Goal: Complete application form: Complete application form

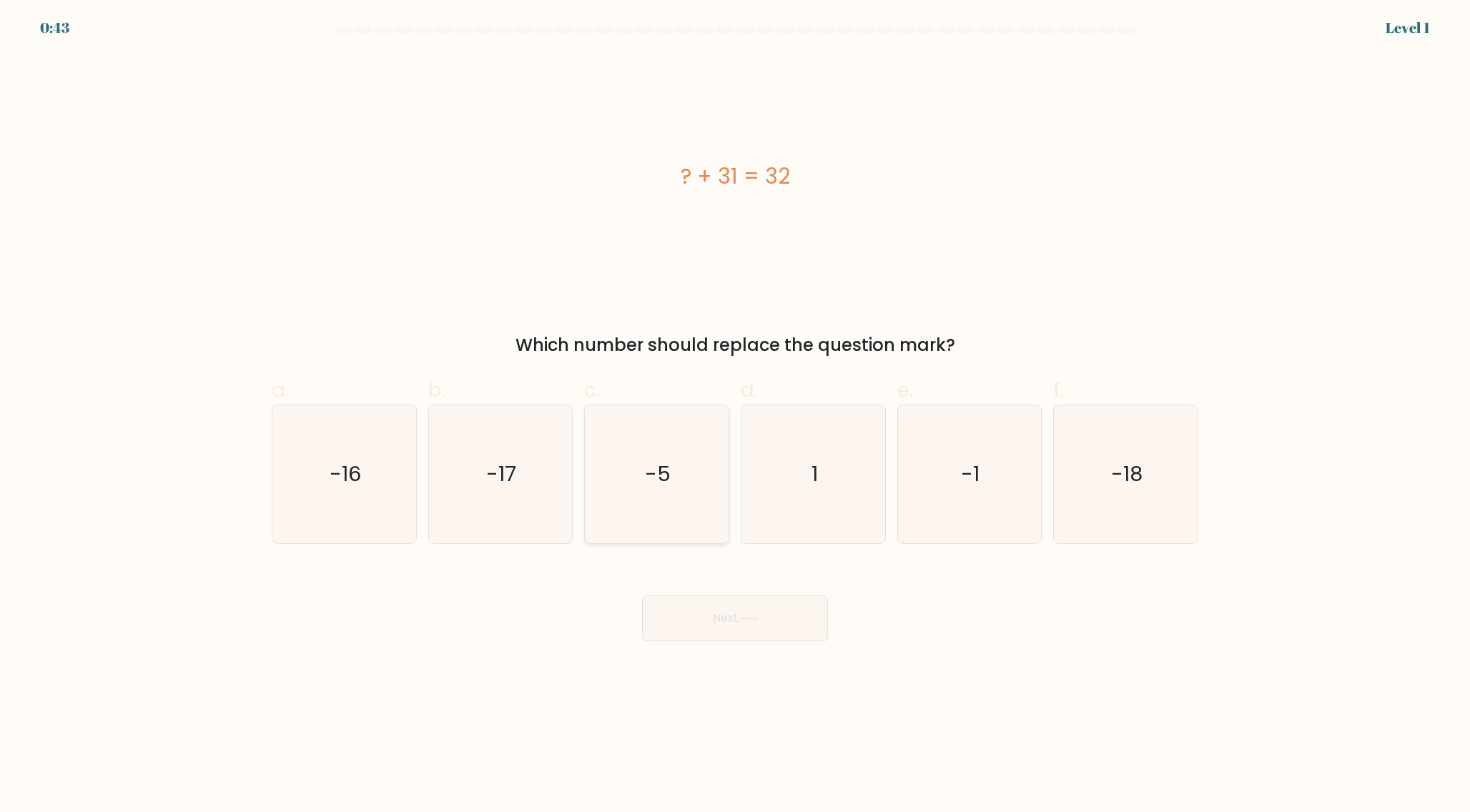
click at [657, 486] on text "-5" at bounding box center [659, 474] width 26 height 29
click at [735, 415] on input "c. -5" at bounding box center [735, 411] width 1 height 9
radio input "true"
click at [735, 622] on button "Next" at bounding box center [735, 619] width 186 height 45
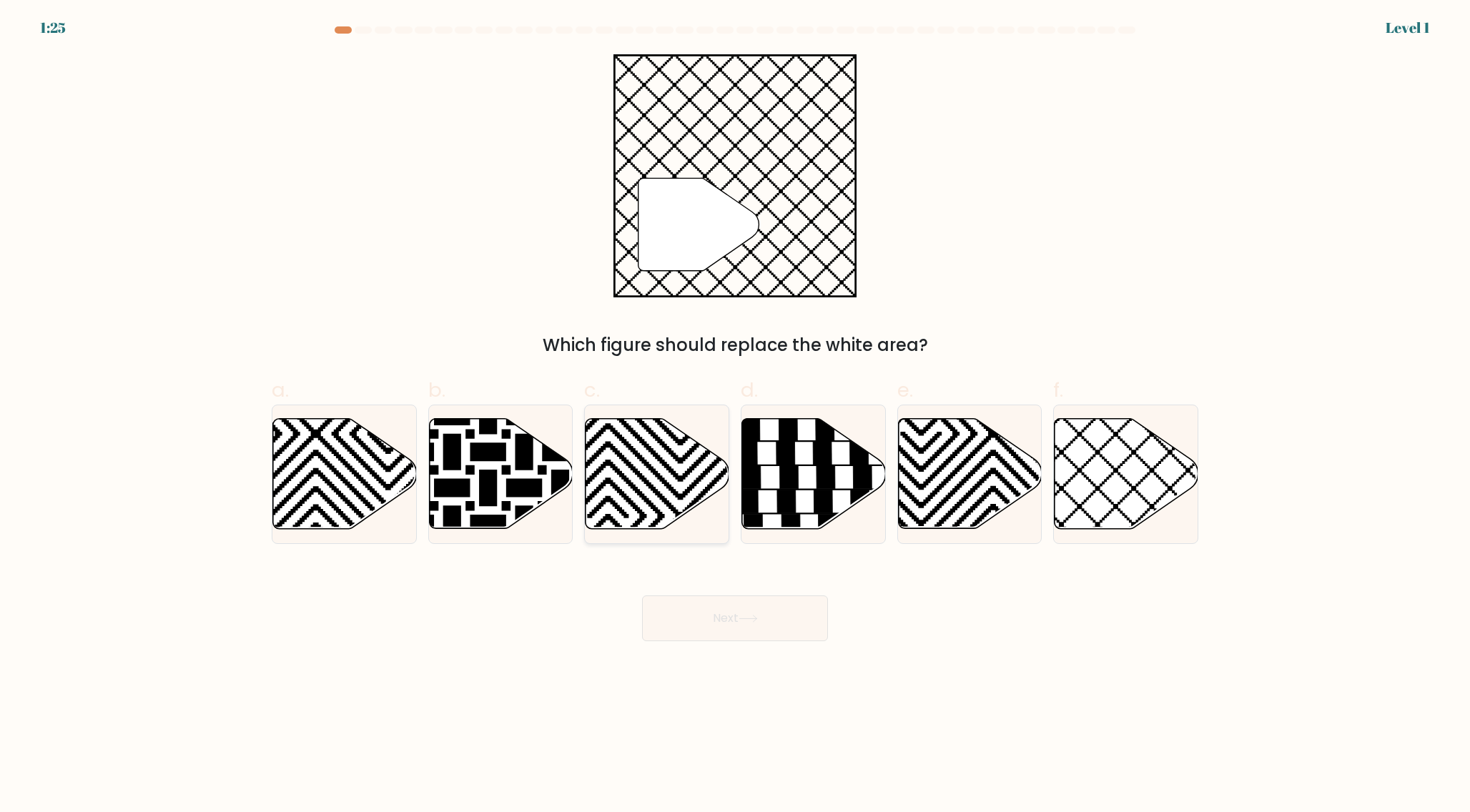
click at [678, 515] on icon at bounding box center [608, 535] width 290 height 290
click at [735, 415] on input "c." at bounding box center [735, 411] width 1 height 9
radio input "true"
click at [744, 604] on button "Next" at bounding box center [735, 619] width 186 height 45
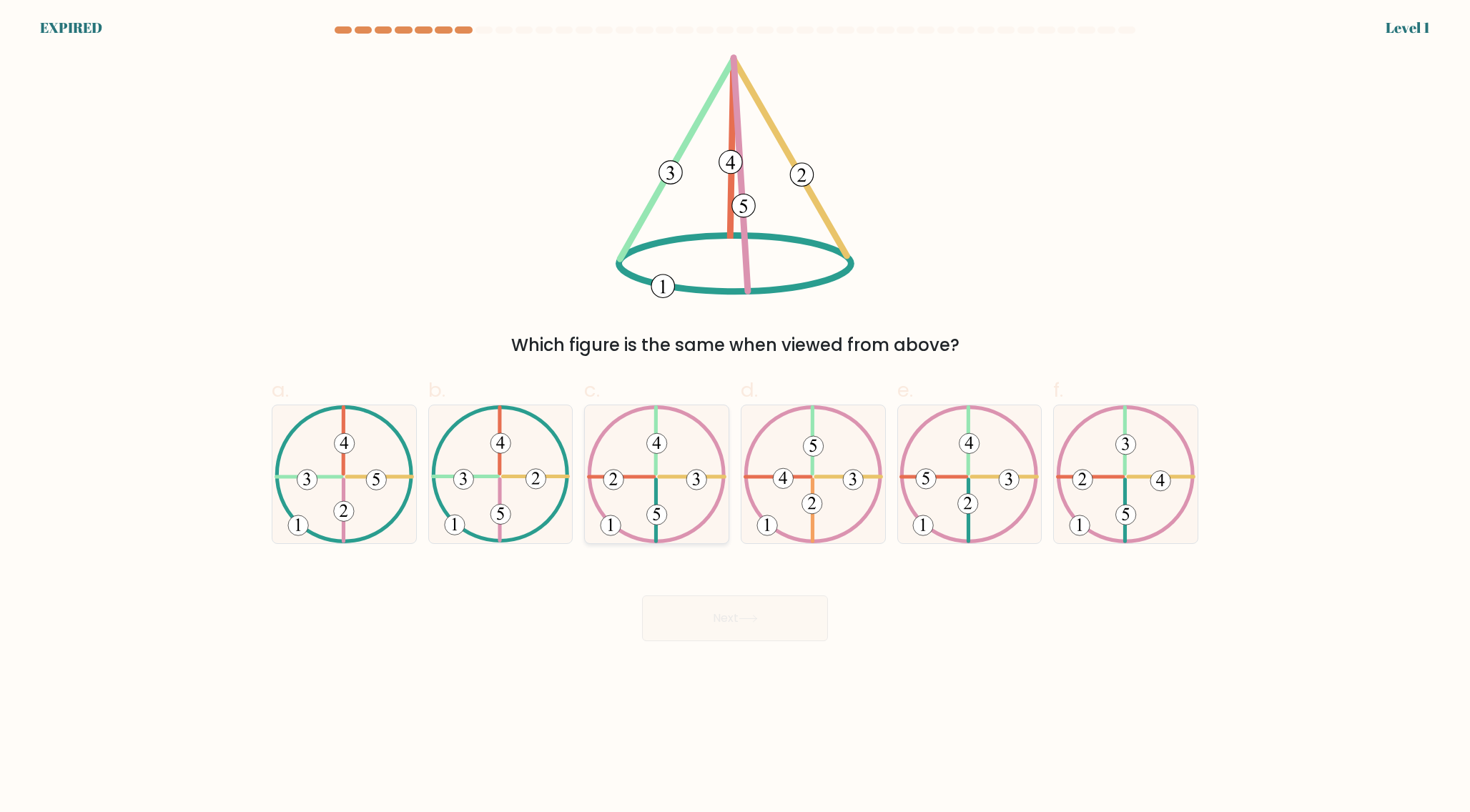
click at [690, 450] on icon at bounding box center [657, 475] width 139 height 138
click at [735, 415] on input "c." at bounding box center [735, 411] width 1 height 9
radio input "true"
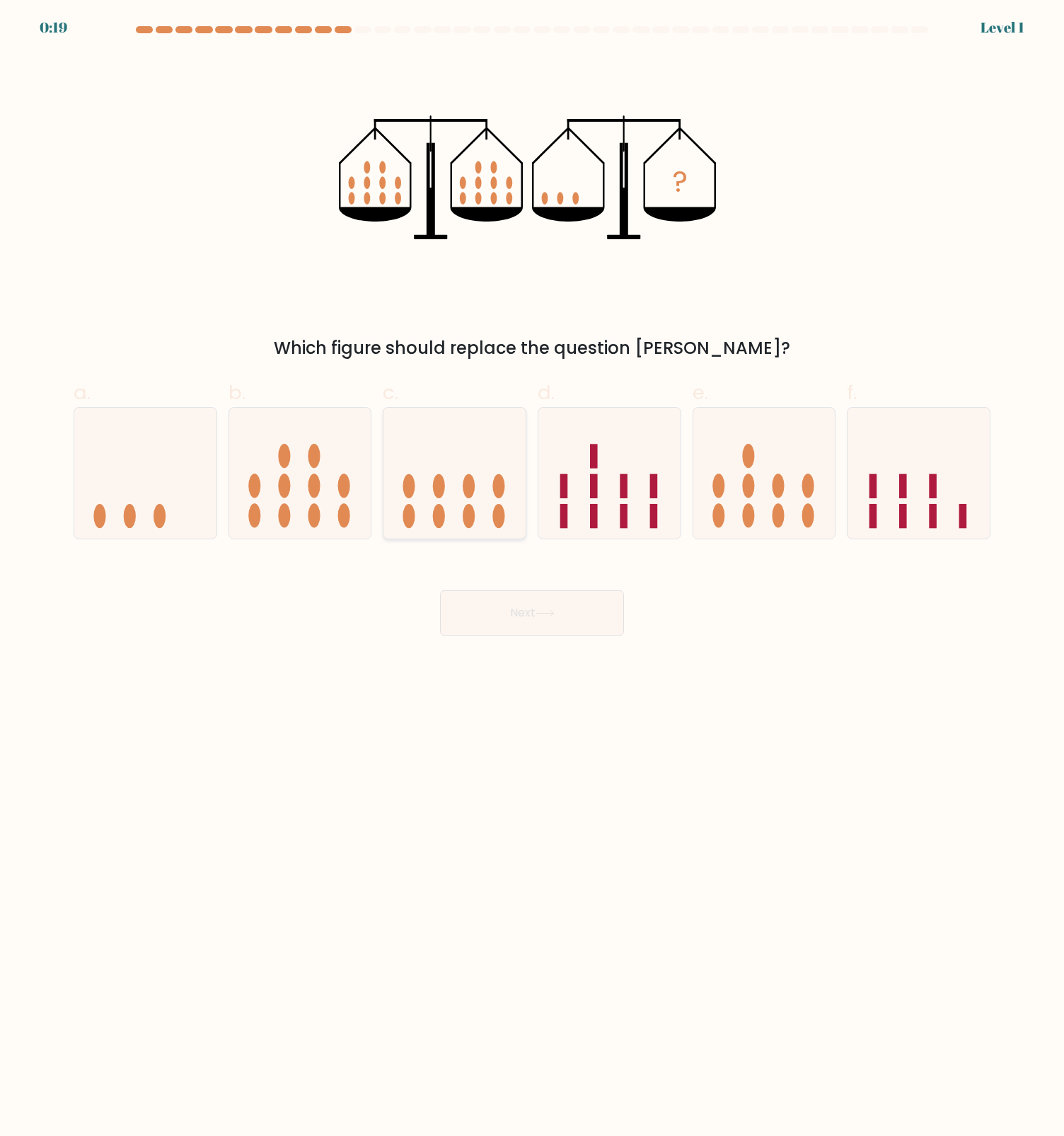
click at [485, 517] on icon at bounding box center [455, 473] width 143 height 118
click at [532, 568] on input "c." at bounding box center [532, 573] width 1 height 9
radio input "true"
click at [543, 620] on button "Next" at bounding box center [532, 613] width 184 height 45
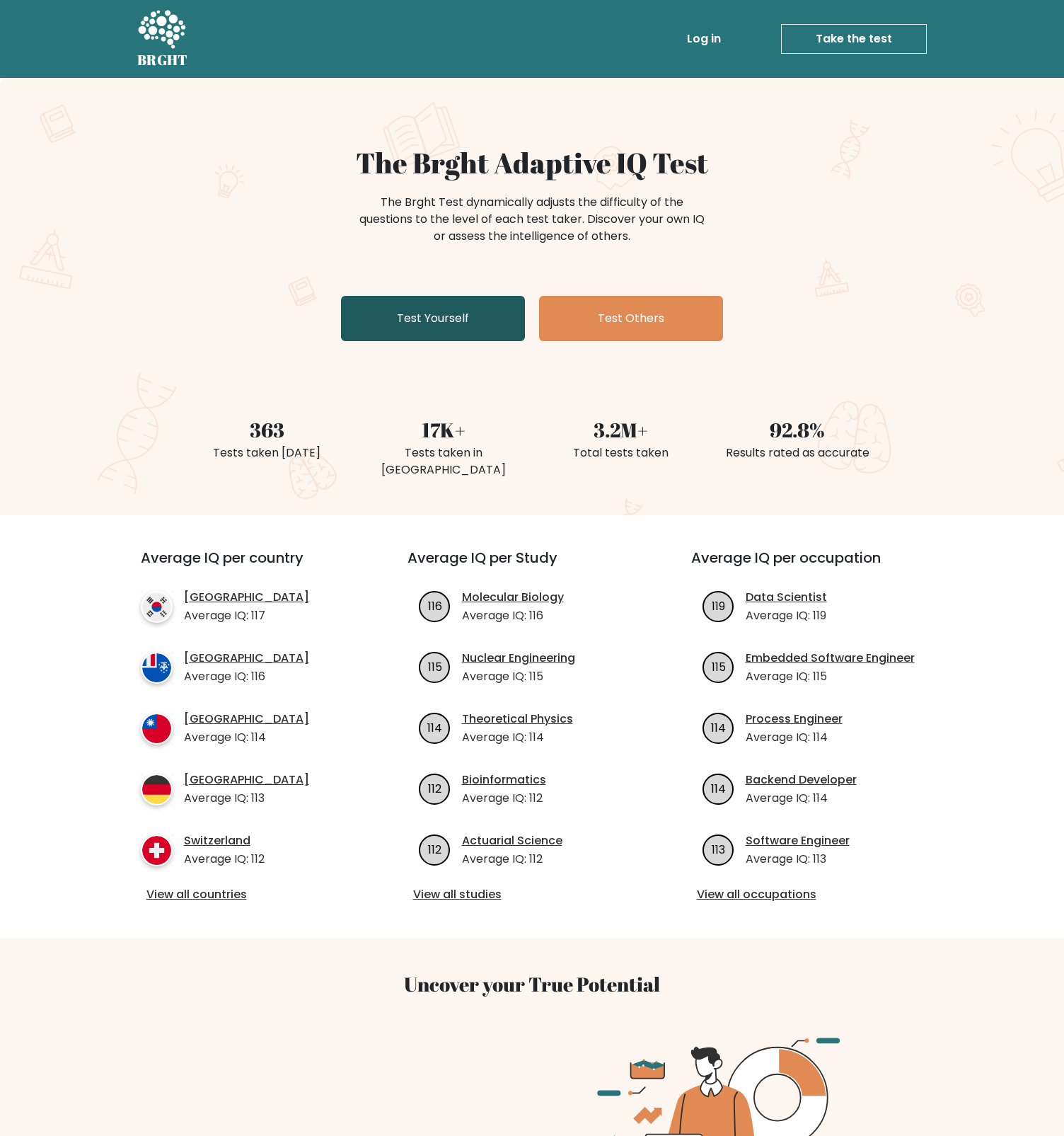
click at [487, 323] on link "Test Yourself" at bounding box center [433, 318] width 184 height 45
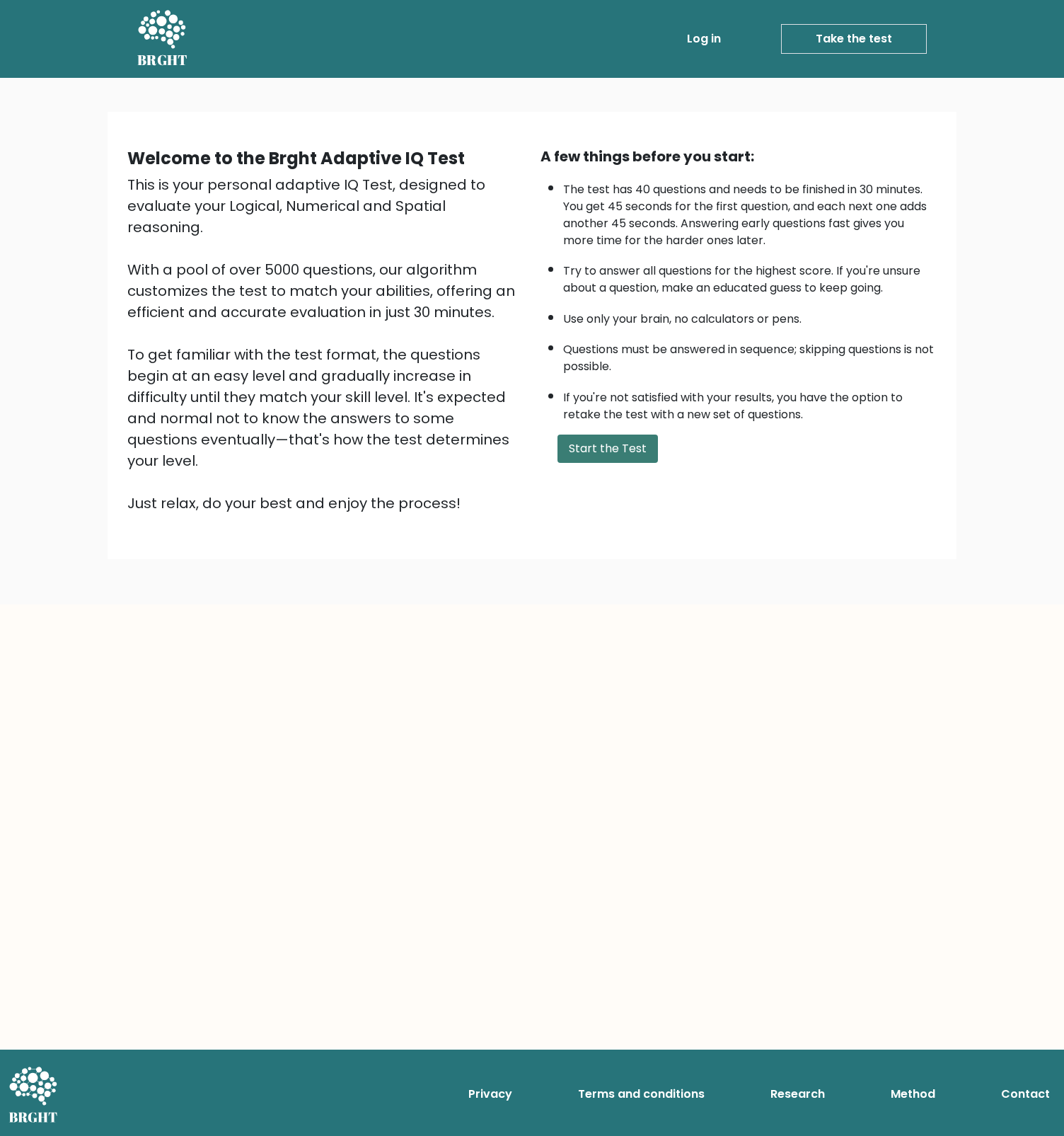
click at [616, 443] on button "Start the Test" at bounding box center [608, 449] width 101 height 29
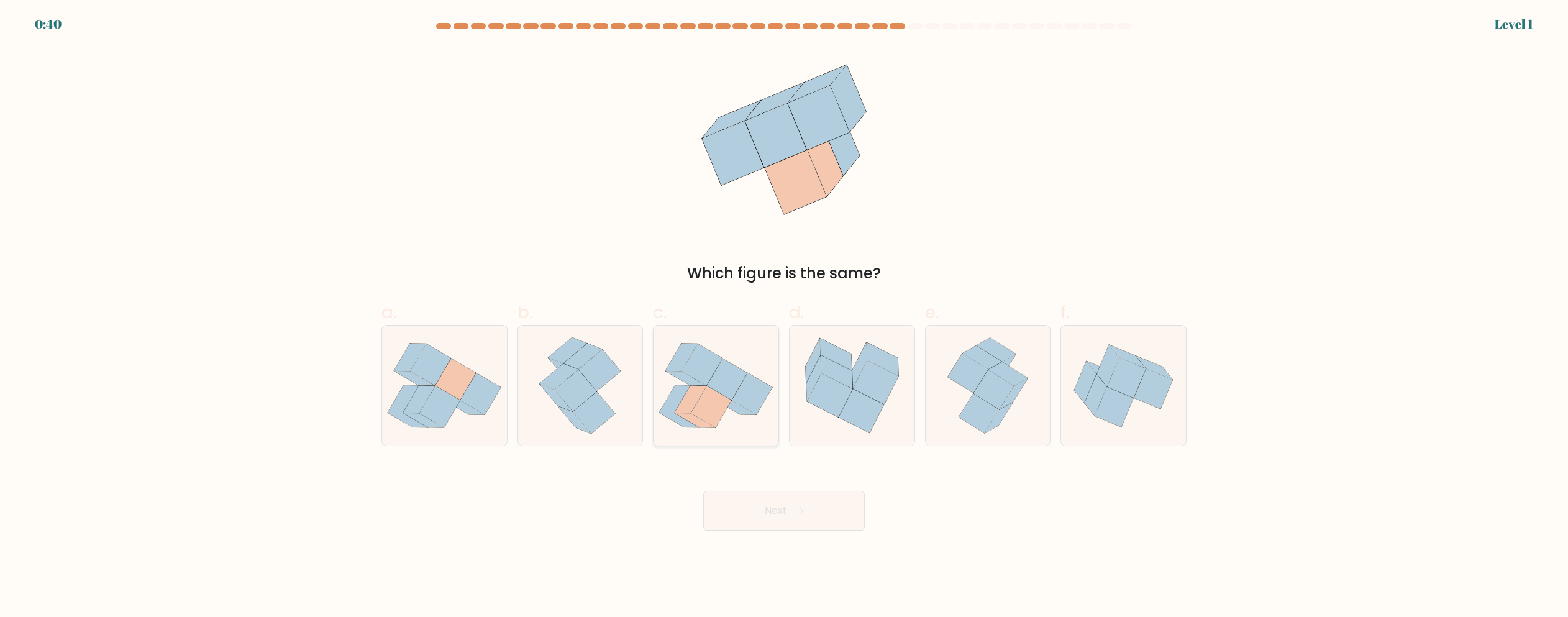
click at [708, 401] on icon at bounding box center [712, 407] width 40 height 42
click at [784, 317] on input "c." at bounding box center [784, 313] width 1 height 8
radio input "true"
click at [704, 491] on button "Next" at bounding box center [784, 511] width 161 height 40
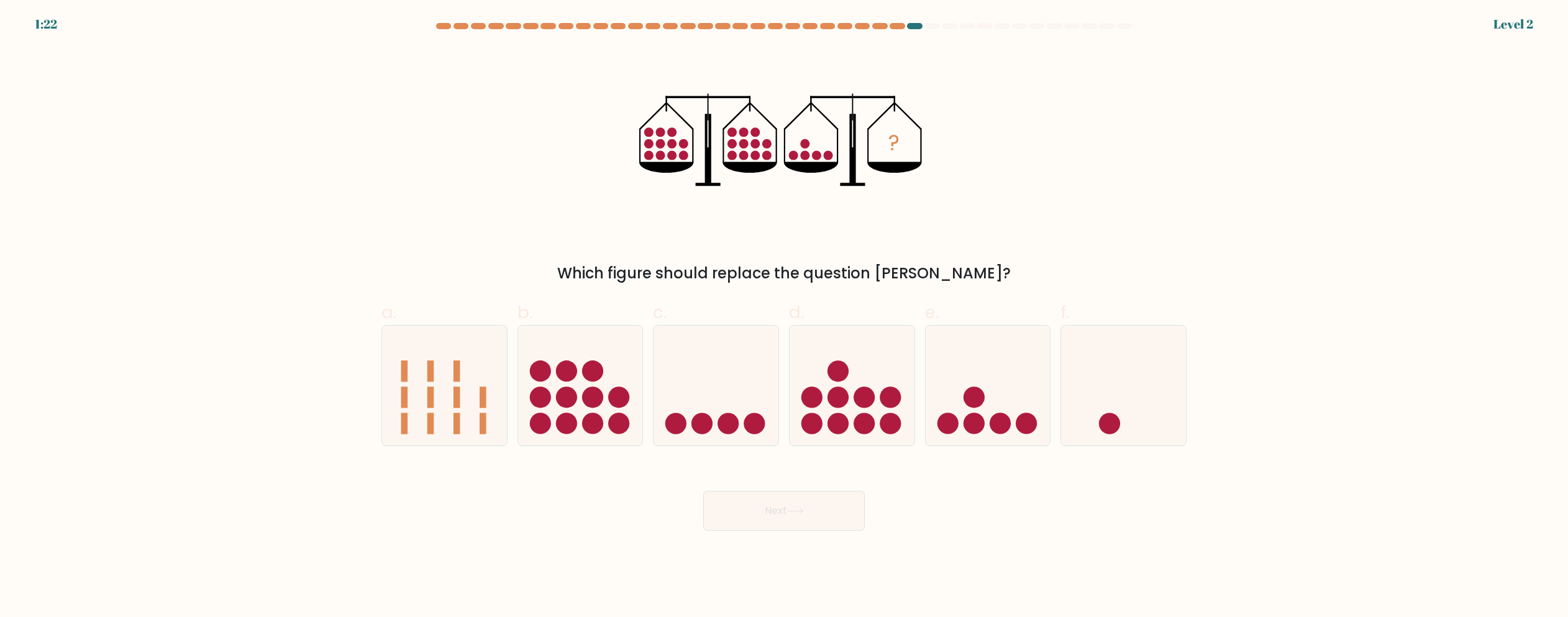
click at [708, 401] on icon at bounding box center [716, 386] width 125 height 103
click at [784, 317] on input "c." at bounding box center [784, 313] width 1 height 8
radio input "true"
click at [704, 491] on button "Next" at bounding box center [784, 511] width 161 height 40
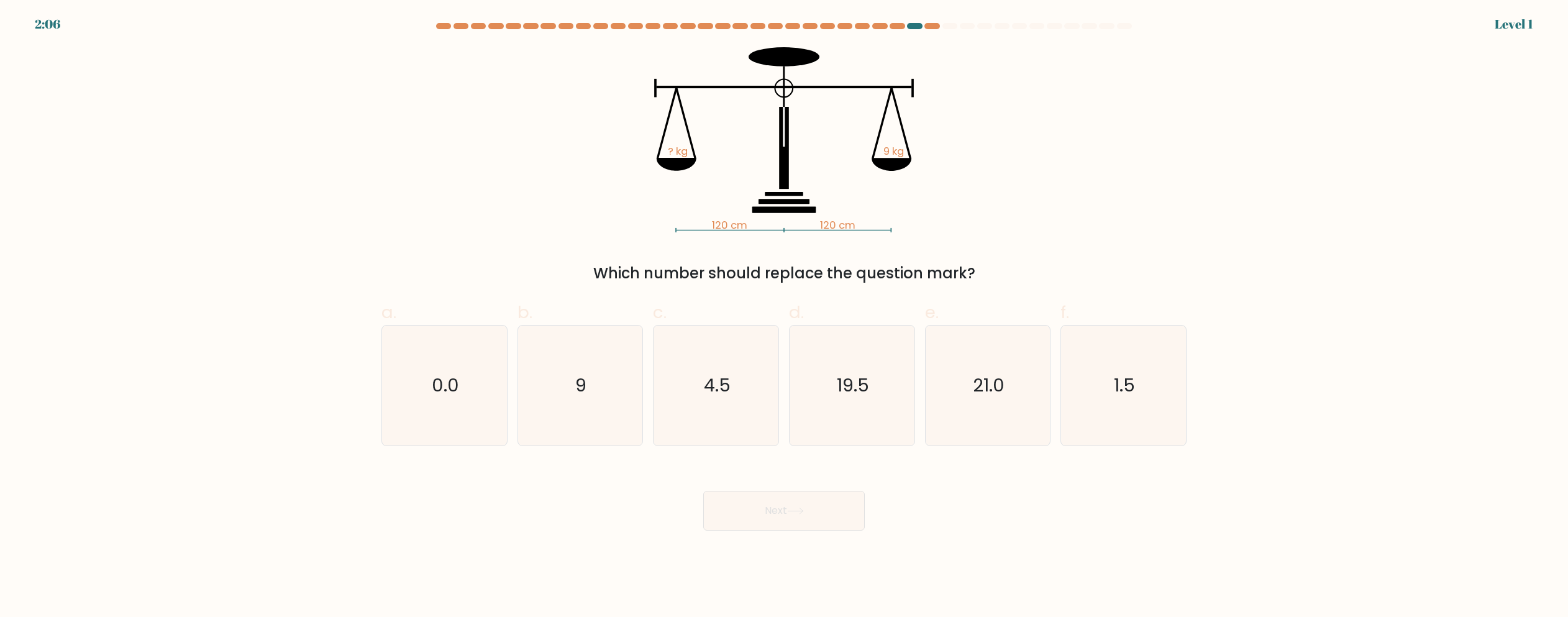
click at [708, 401] on icon "4.5" at bounding box center [716, 386] width 120 height 120
click at [784, 317] on input "c. 4.5" at bounding box center [784, 313] width 1 height 8
radio input "true"
click at [704, 491] on button "Next" at bounding box center [784, 511] width 161 height 40
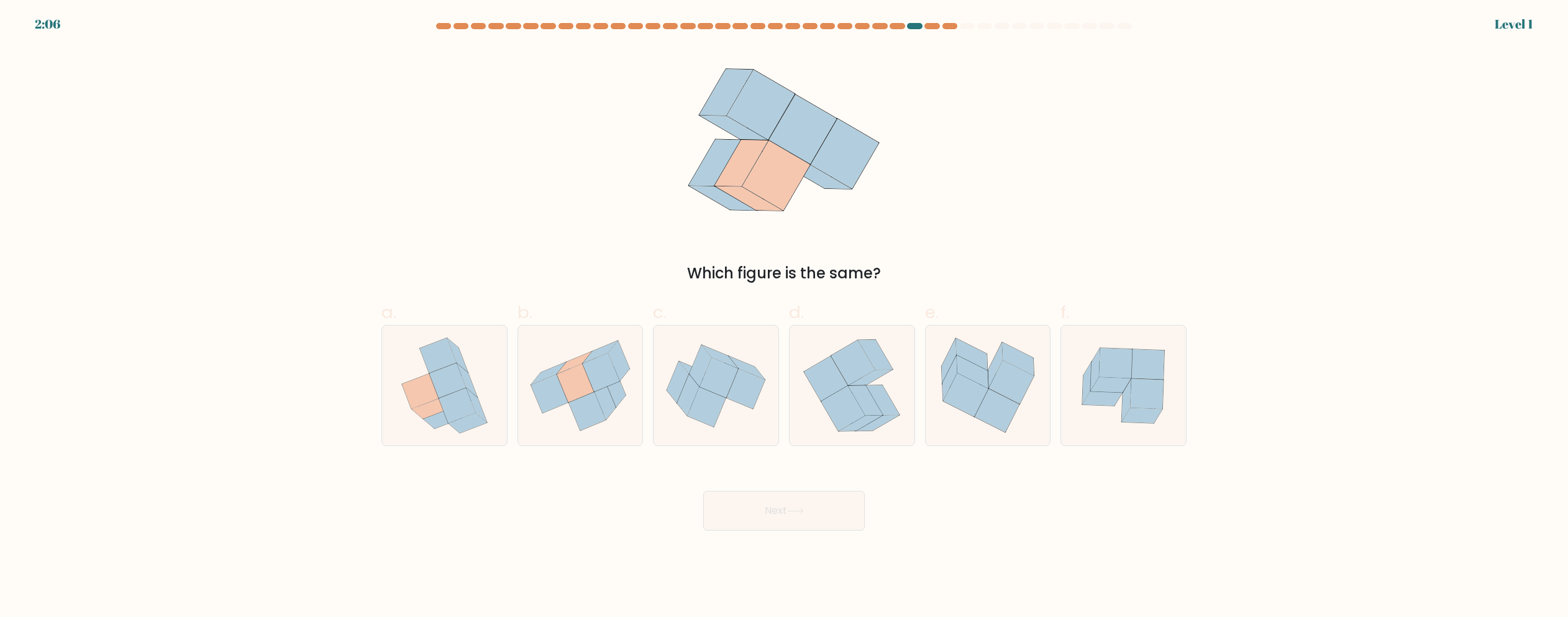
click at [708, 401] on icon at bounding box center [707, 407] width 38 height 40
click at [784, 317] on input "c." at bounding box center [784, 313] width 1 height 8
radio input "true"
click at [704, 491] on button "Next" at bounding box center [784, 511] width 161 height 40
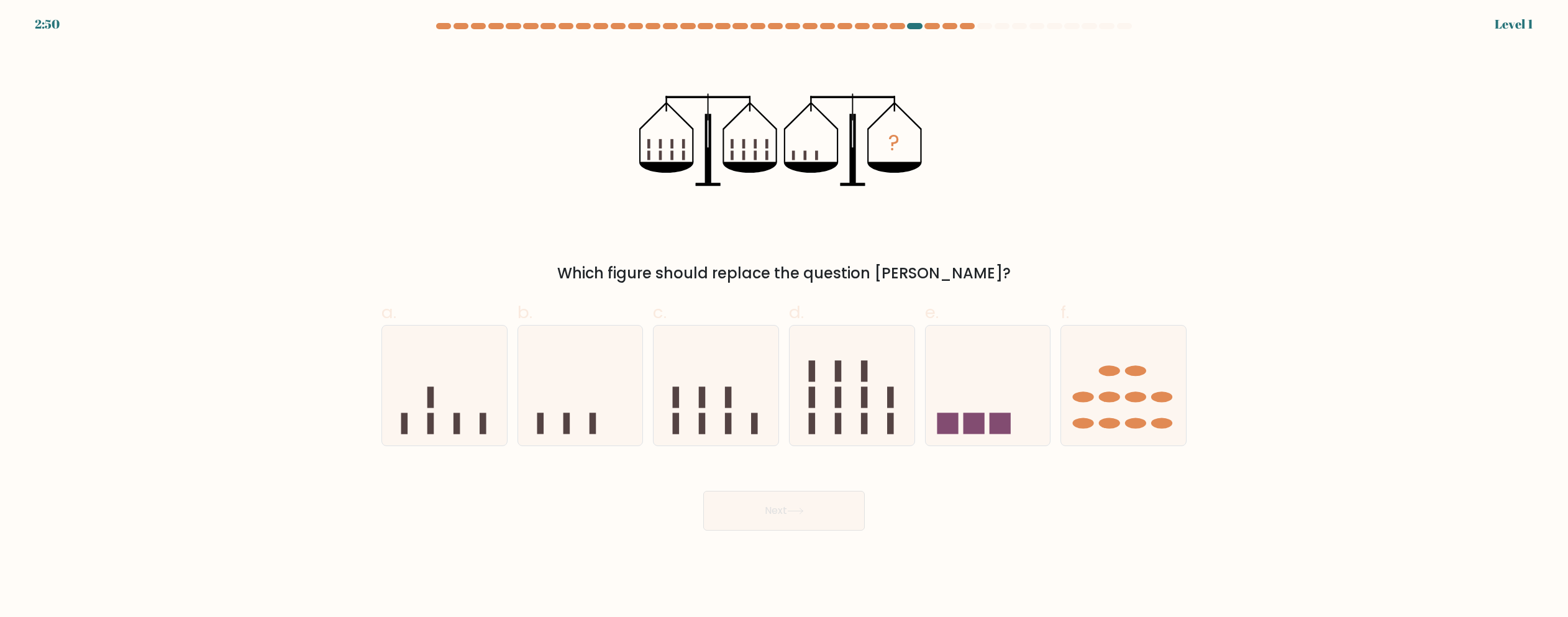
click at [708, 401] on icon at bounding box center [716, 386] width 125 height 103
click at [784, 317] on input "c." at bounding box center [784, 313] width 1 height 8
radio input "true"
click at [704, 491] on button "Next" at bounding box center [784, 511] width 161 height 40
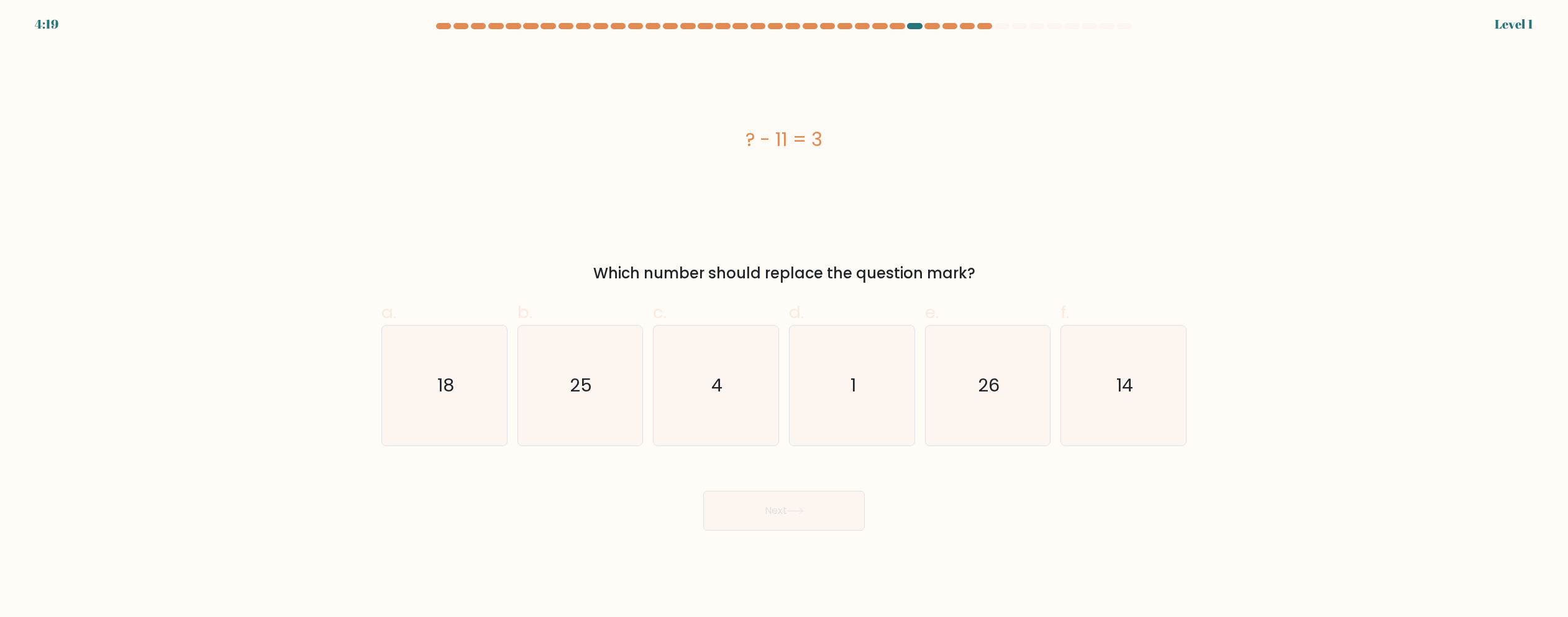
click at [708, 401] on icon "4" at bounding box center [716, 386] width 120 height 120
click at [784, 317] on input "c. 4" at bounding box center [784, 313] width 1 height 8
radio input "true"
click at [704, 491] on button "Next" at bounding box center [784, 511] width 161 height 40
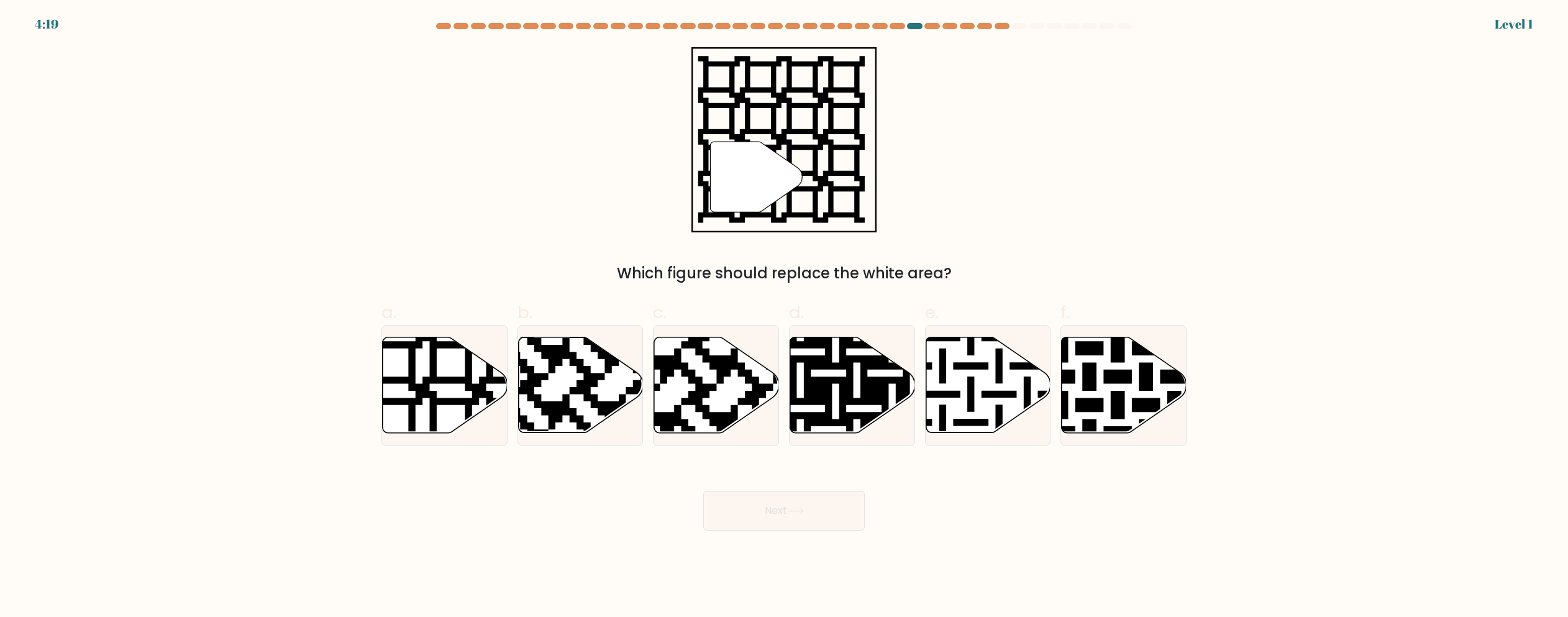
click at [708, 401] on icon at bounding box center [717, 385] width 125 height 96
click at [784, 317] on input "c." at bounding box center [784, 313] width 1 height 8
radio input "true"
click at [704, 491] on button "Next" at bounding box center [784, 511] width 161 height 40
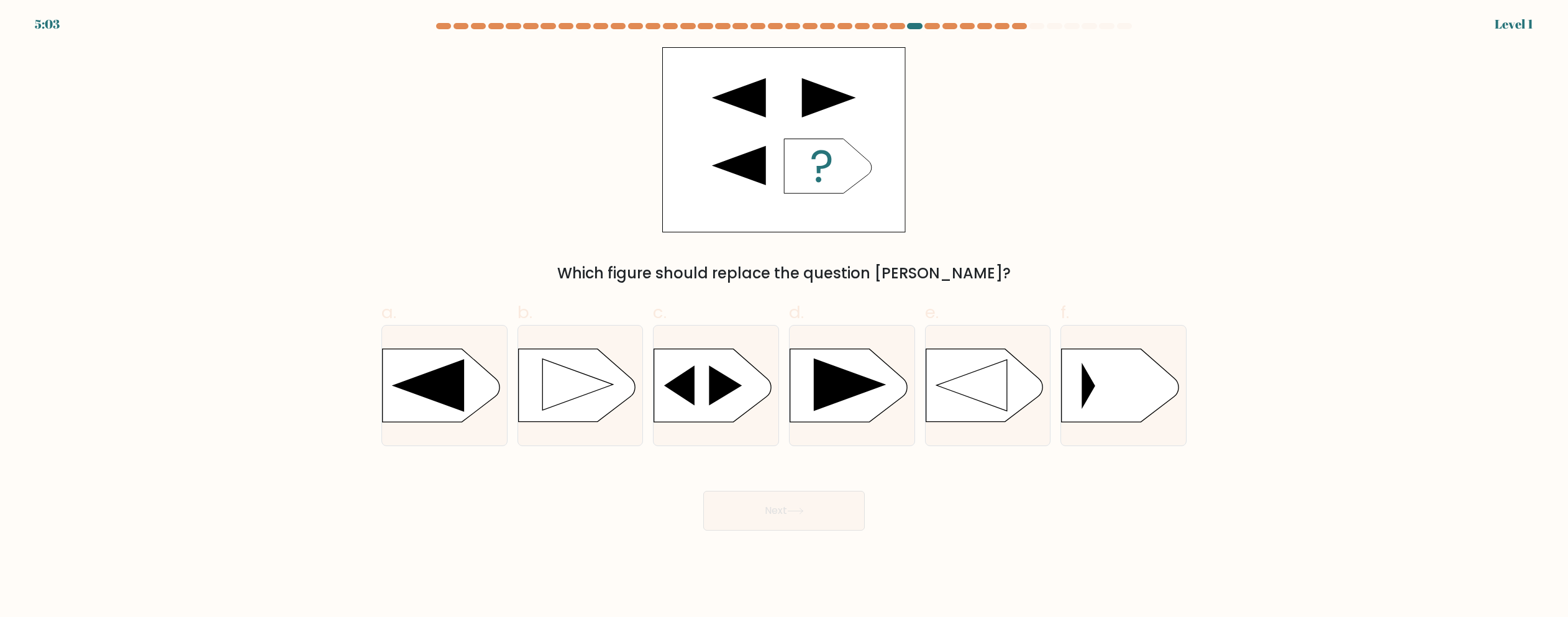
click at [708, 401] on icon at bounding box center [712, 386] width 117 height 73
click at [784, 317] on input "c." at bounding box center [784, 313] width 1 height 8
radio input "true"
click at [704, 491] on button "Next" at bounding box center [784, 511] width 161 height 40
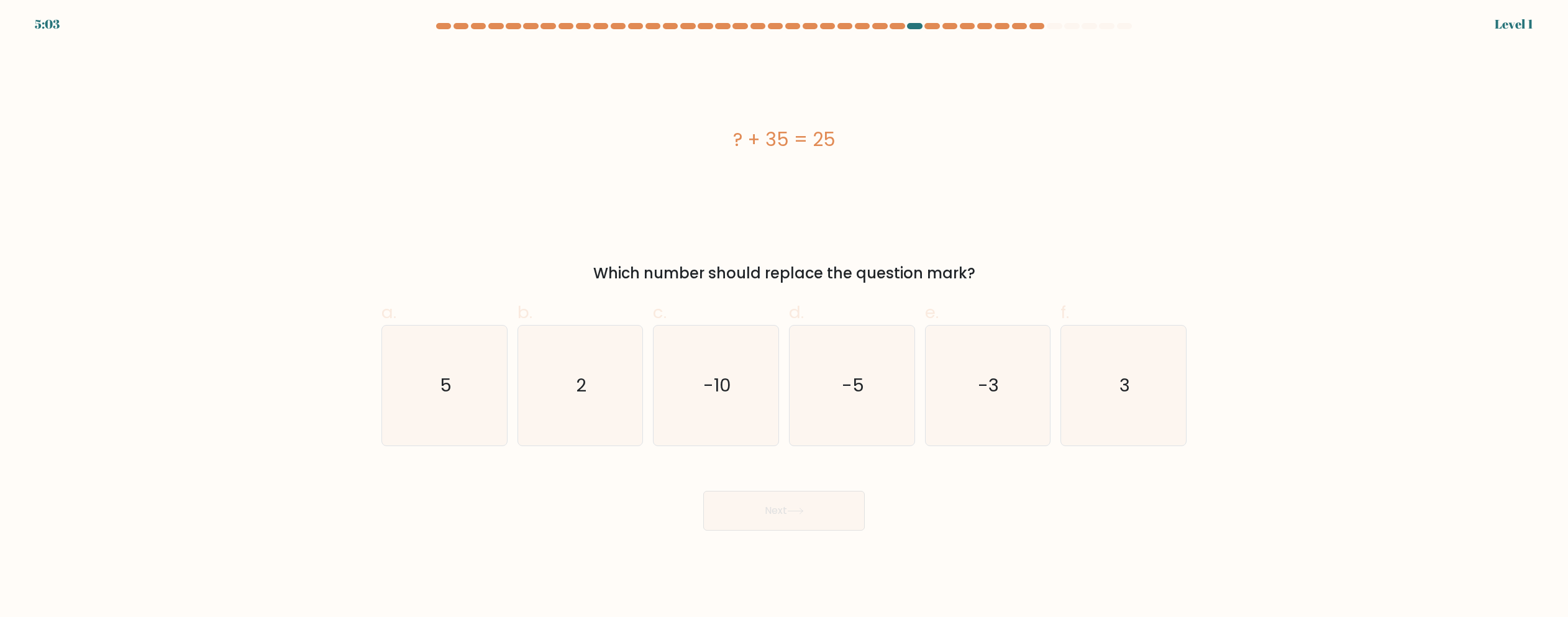
click at [708, 401] on icon "-10" at bounding box center [716, 386] width 120 height 120
click at [784, 317] on input "c. -10" at bounding box center [784, 313] width 1 height 8
radio input "true"
click at [704, 491] on button "Next" at bounding box center [784, 511] width 161 height 40
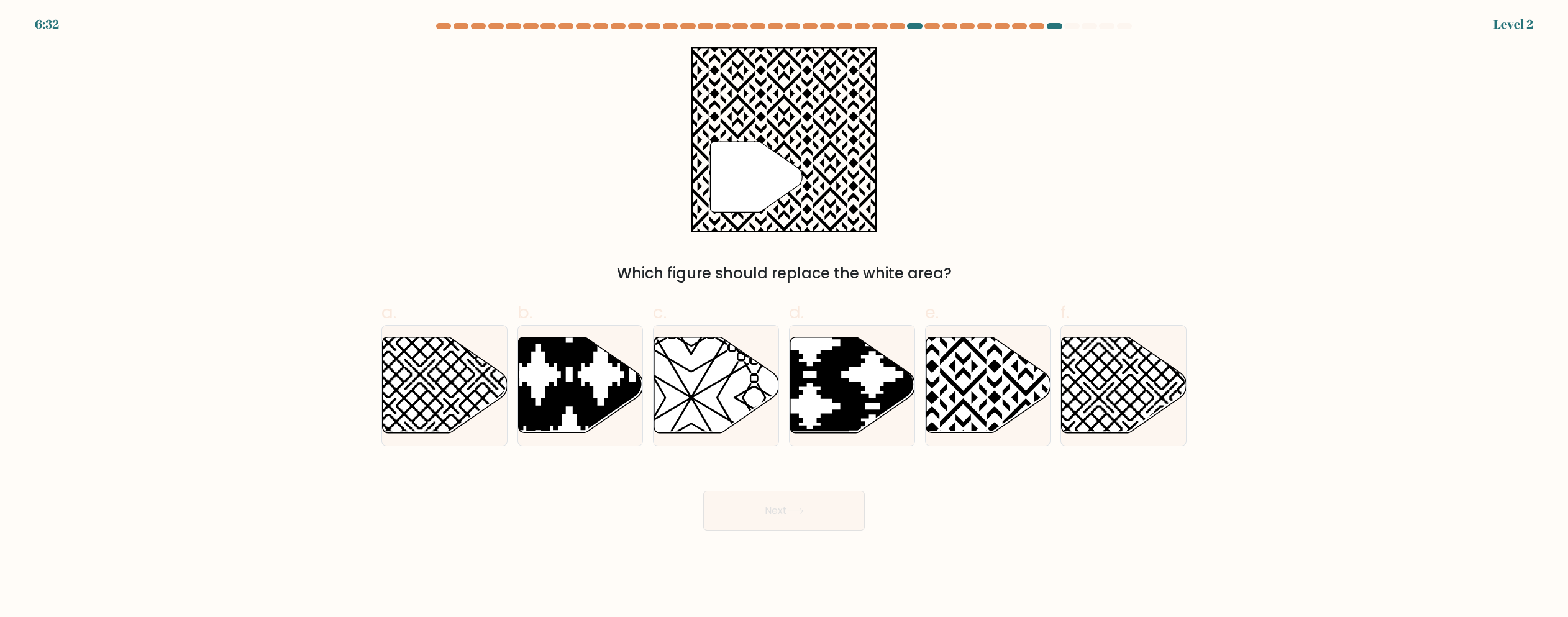
click at [708, 401] on icon at bounding box center [717, 385] width 125 height 96
click at [784, 317] on input "c." at bounding box center [784, 313] width 1 height 8
radio input "true"
click at [704, 491] on button "Next" at bounding box center [784, 511] width 161 height 40
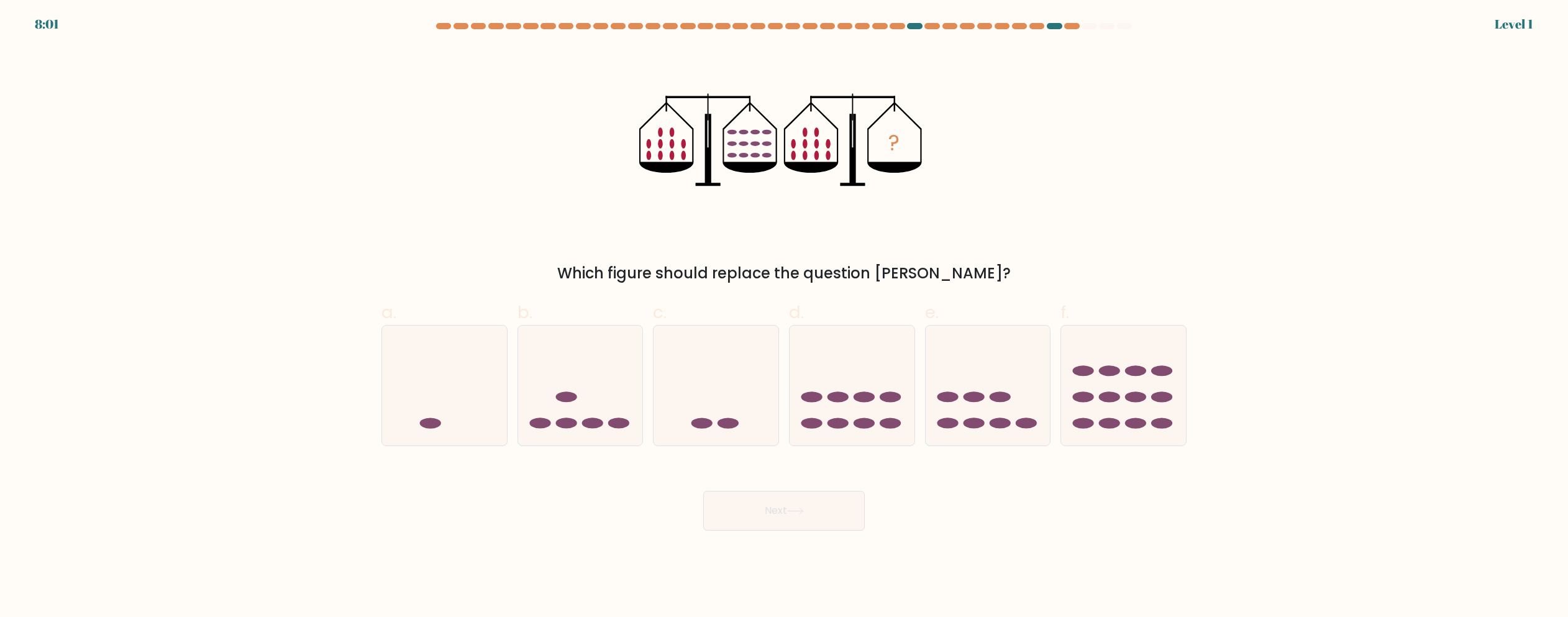
click at [708, 401] on icon at bounding box center [716, 386] width 125 height 103
click at [784, 317] on input "c." at bounding box center [784, 313] width 1 height 8
radio input "true"
click at [704, 491] on button "Next" at bounding box center [784, 511] width 161 height 40
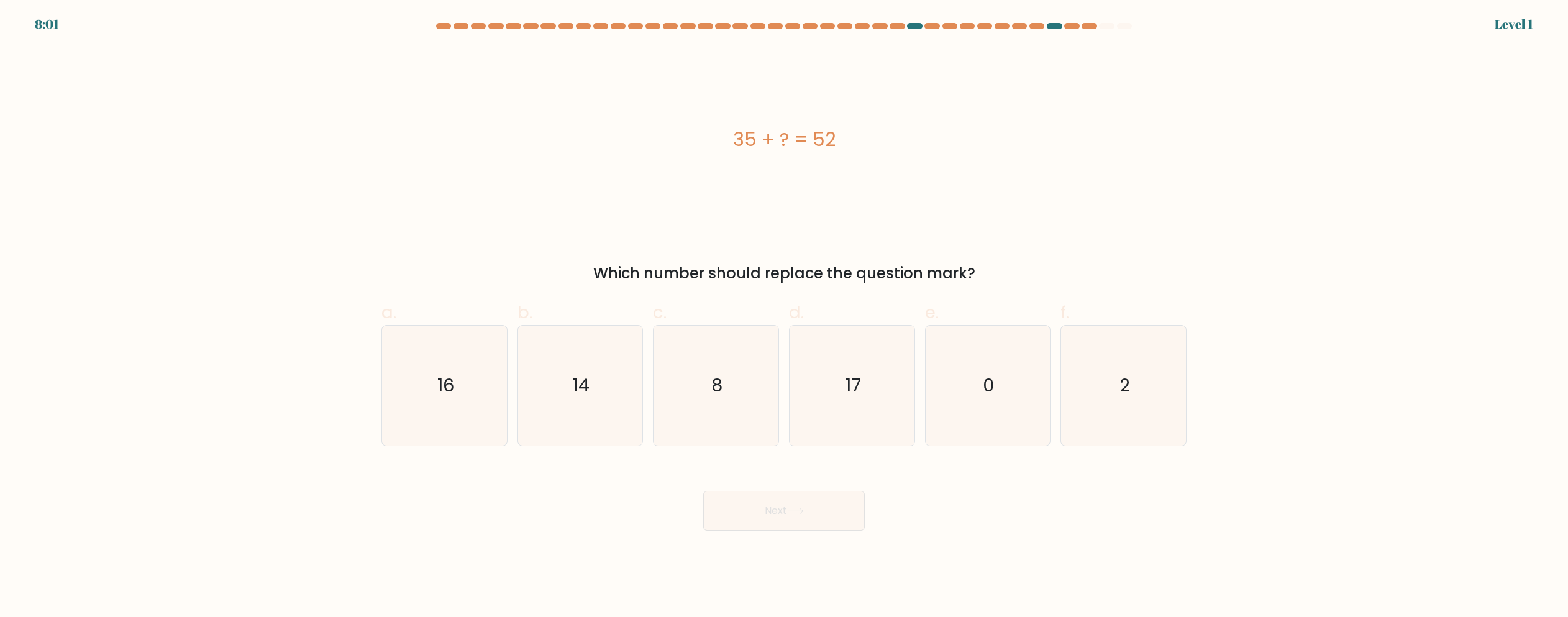
click at [708, 401] on icon "8" at bounding box center [716, 386] width 120 height 120
click at [784, 317] on input "c. 8" at bounding box center [784, 313] width 1 height 8
radio input "true"
click at [704, 491] on button "Next" at bounding box center [784, 511] width 161 height 40
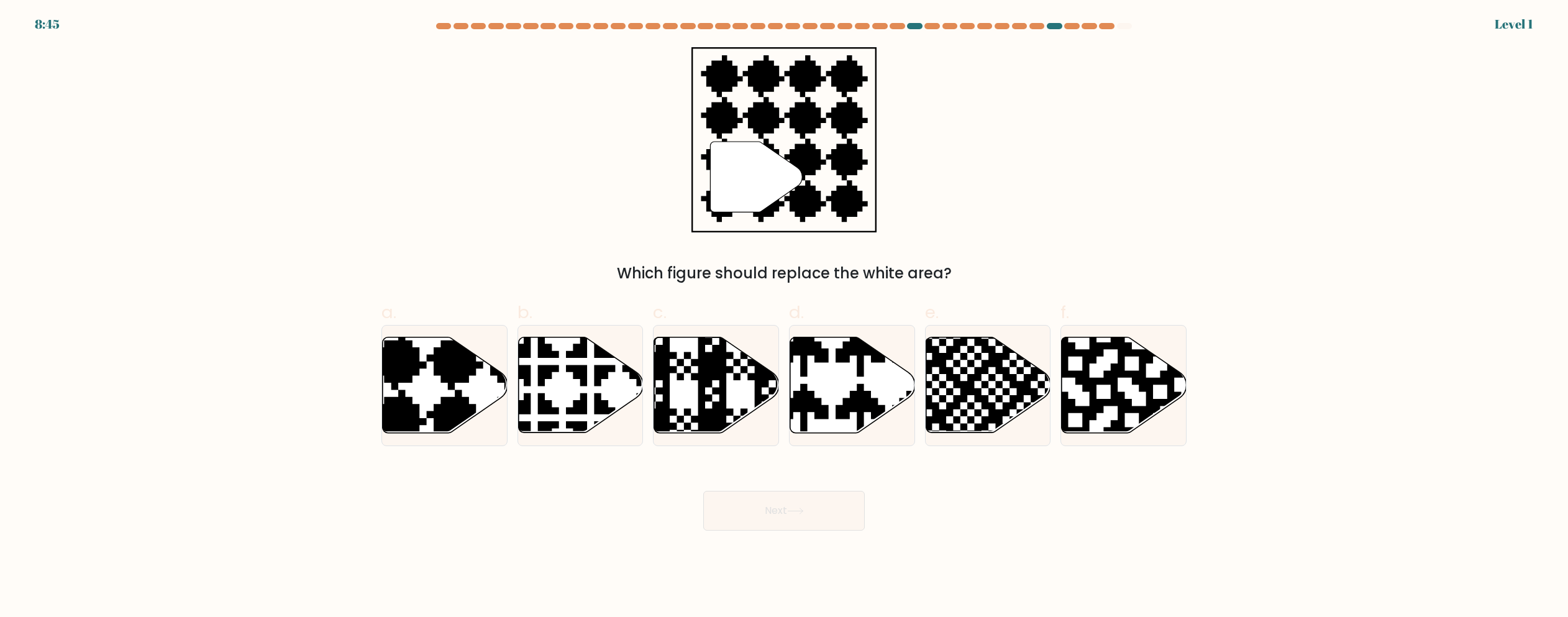
click at [708, 401] on icon at bounding box center [717, 385] width 125 height 96
click at [784, 317] on input "c." at bounding box center [784, 313] width 1 height 8
radio input "true"
click at [704, 491] on button "Next" at bounding box center [784, 511] width 161 height 40
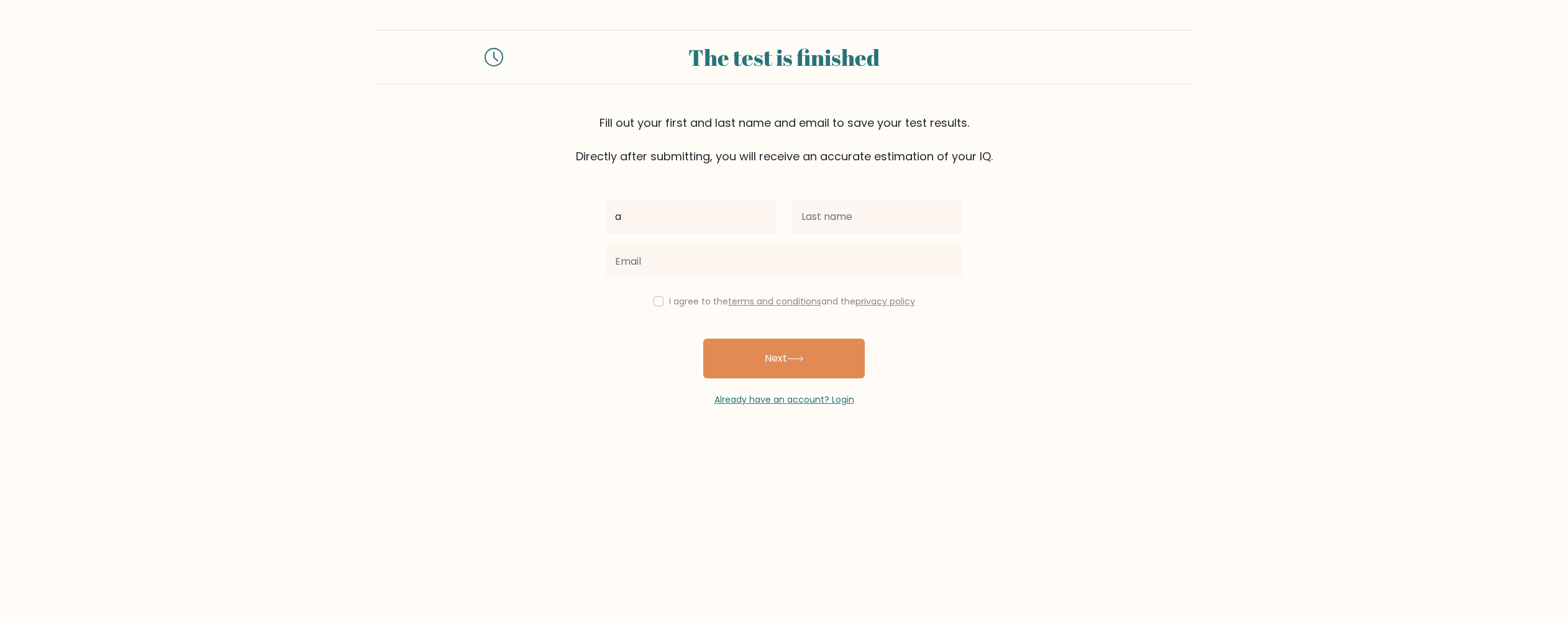
type input "a"
click at [812, 216] on input "text" at bounding box center [877, 217] width 171 height 35
type input "b"
click at [741, 268] on input "email" at bounding box center [784, 262] width 358 height 35
click at [645, 260] on input "jelmer@assess.ly" at bounding box center [784, 262] width 358 height 35
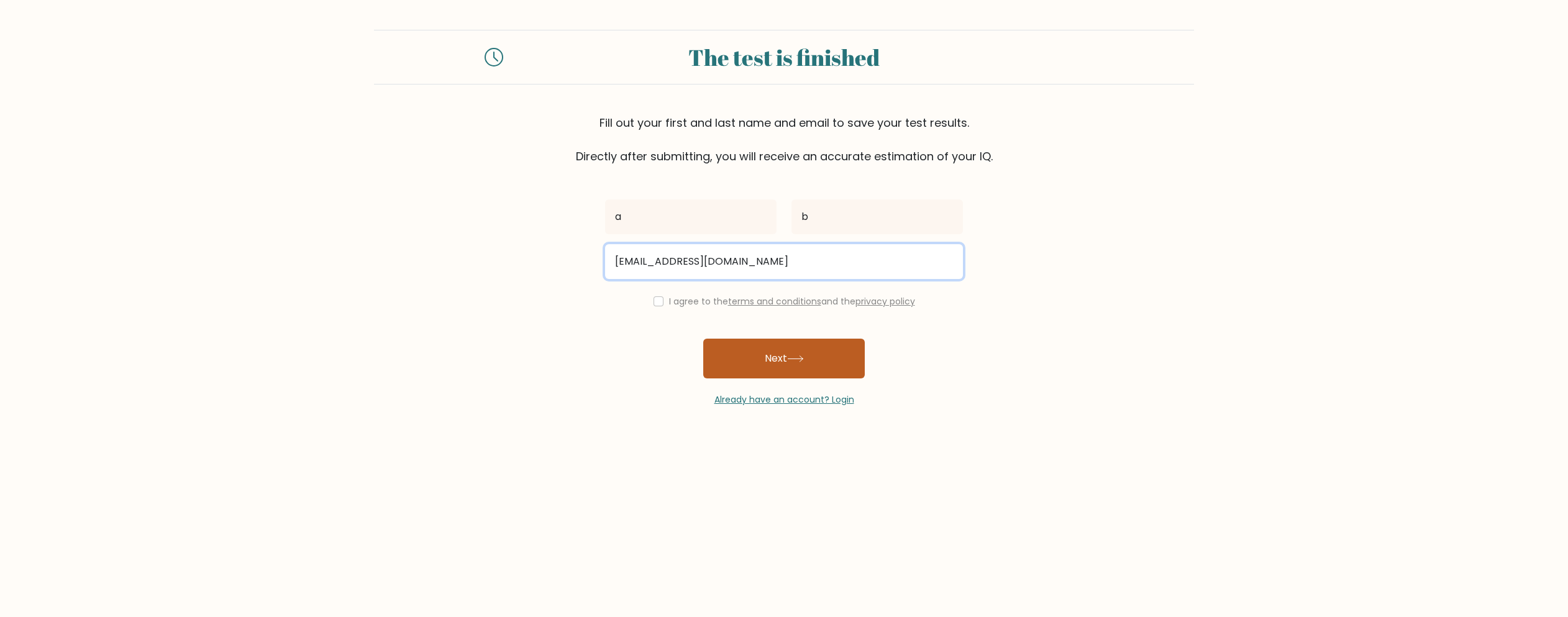
type input "jelmer+abababa@assess.ly"
click at [753, 349] on button "Next" at bounding box center [784, 359] width 161 height 40
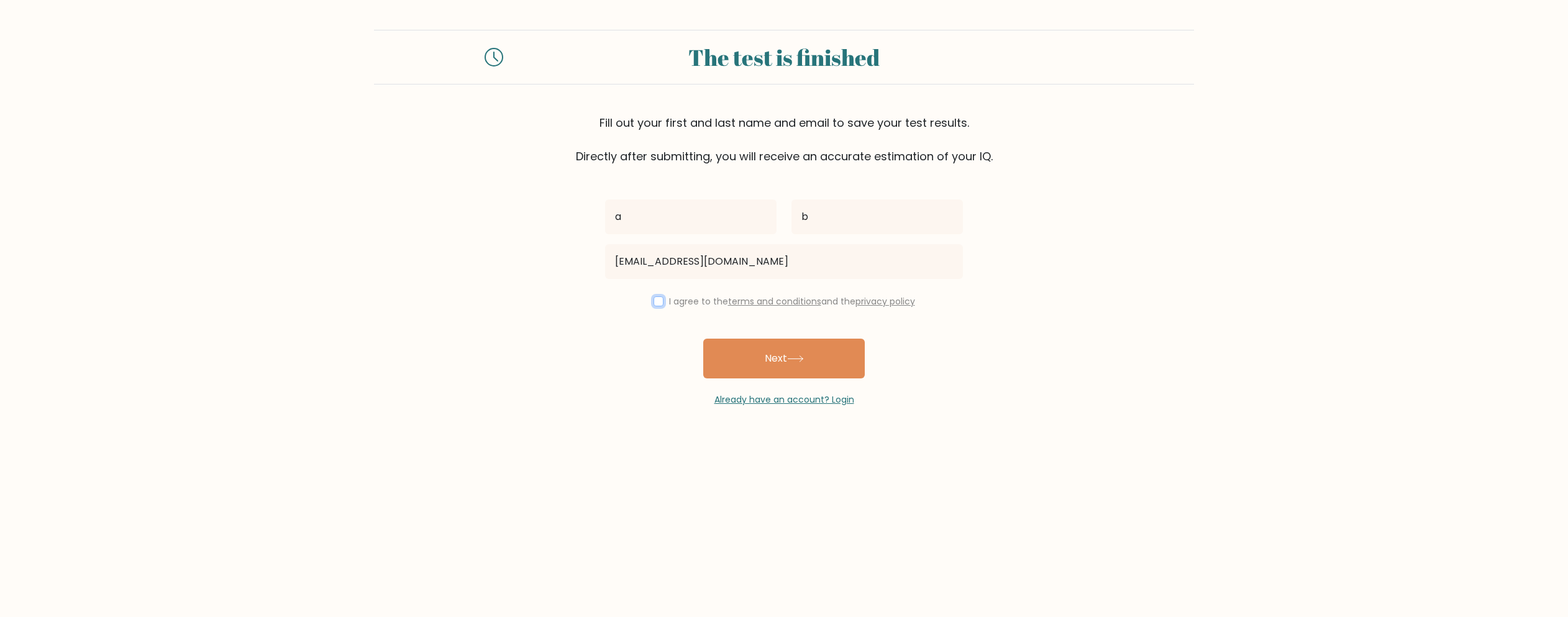
click at [654, 302] on input "checkbox" at bounding box center [658, 301] width 10 height 10
checkbox input "true"
click at [784, 366] on button "Next" at bounding box center [784, 359] width 161 height 40
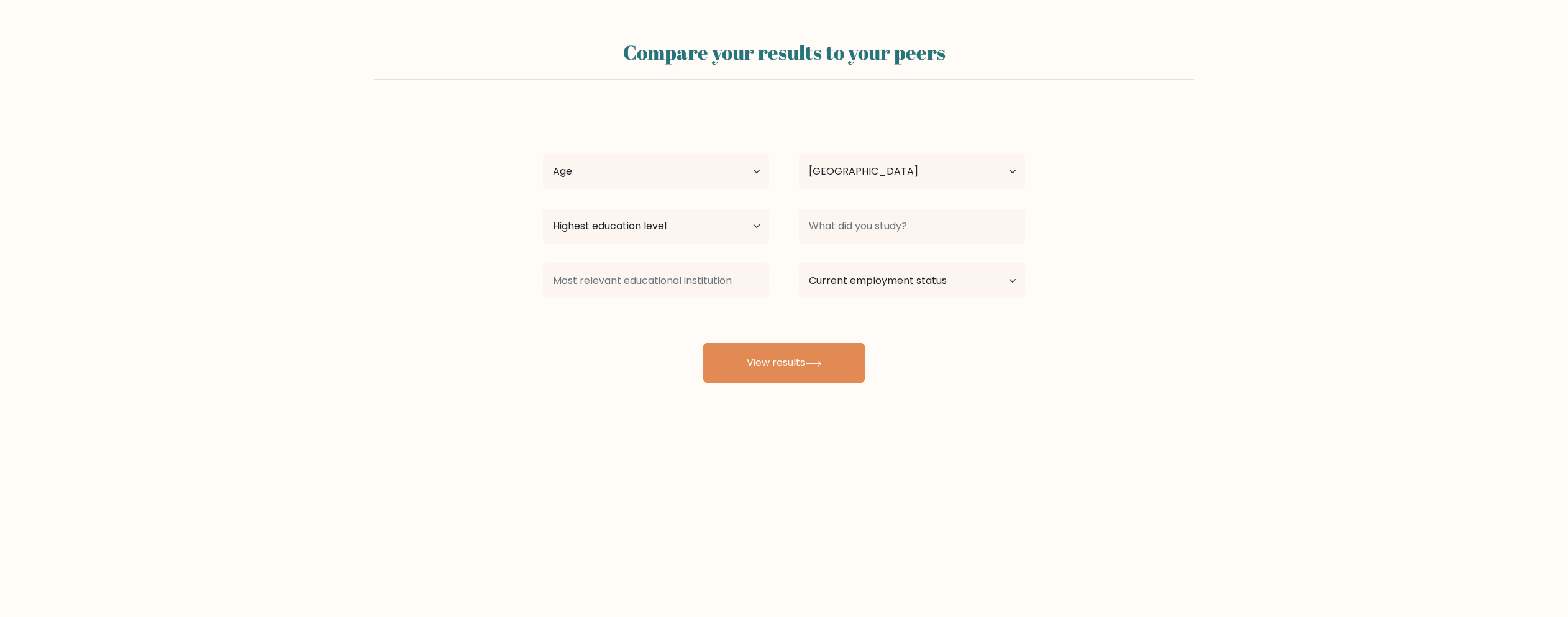
select select "NL"
click at [724, 166] on select "Age Under 18 years old 18-24 years old 25-34 years old 35-44 years old 45-54 ye…" at bounding box center [656, 171] width 226 height 35
select select "18_24"
click at [543, 154] on select "Age Under 18 years old 18-24 years old 25-34 years old 35-44 years old 45-54 ye…" at bounding box center [656, 171] width 226 height 35
click at [696, 224] on select "Highest education level No schooling Primary Lower Secondary Upper Secondary Oc…" at bounding box center [656, 226] width 226 height 35
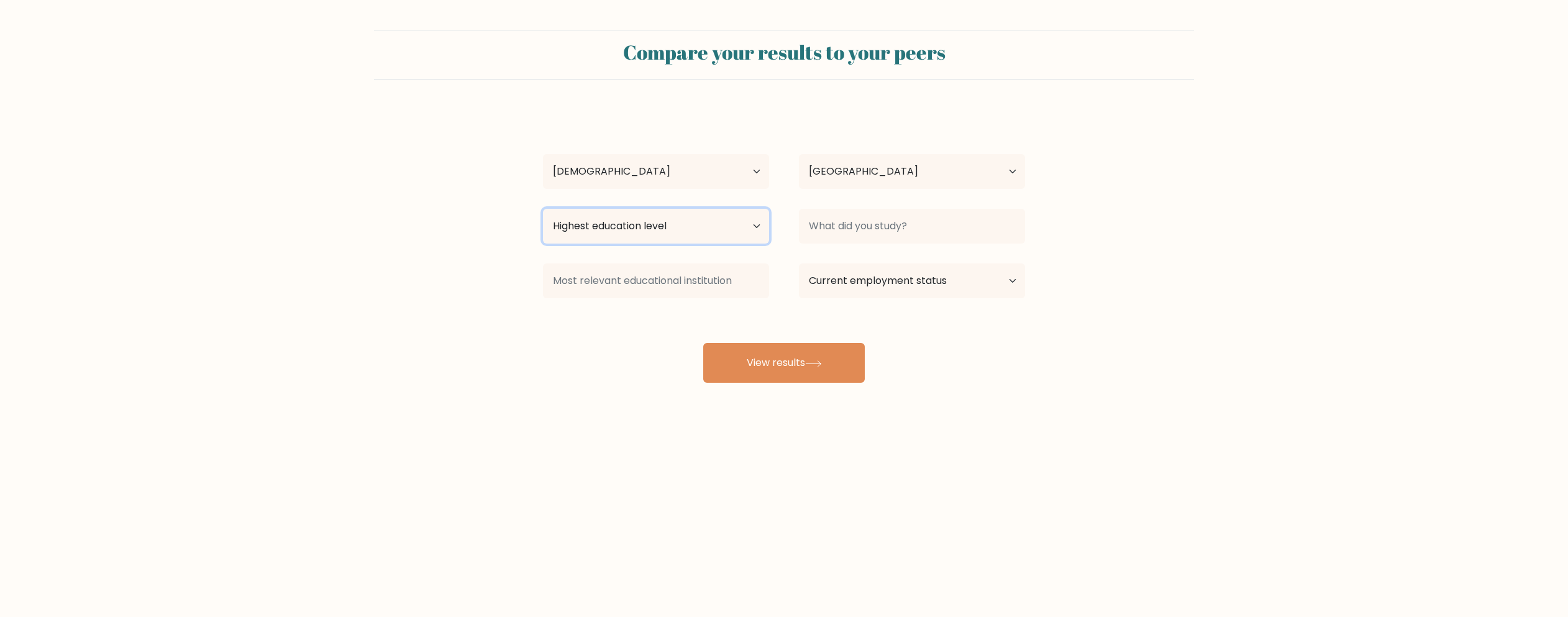
select select "primary"
click at [543, 209] on select "Highest education level No schooling Primary Lower Secondary Upper Secondary Oc…" at bounding box center [656, 226] width 226 height 35
click at [829, 235] on input at bounding box center [912, 226] width 226 height 35
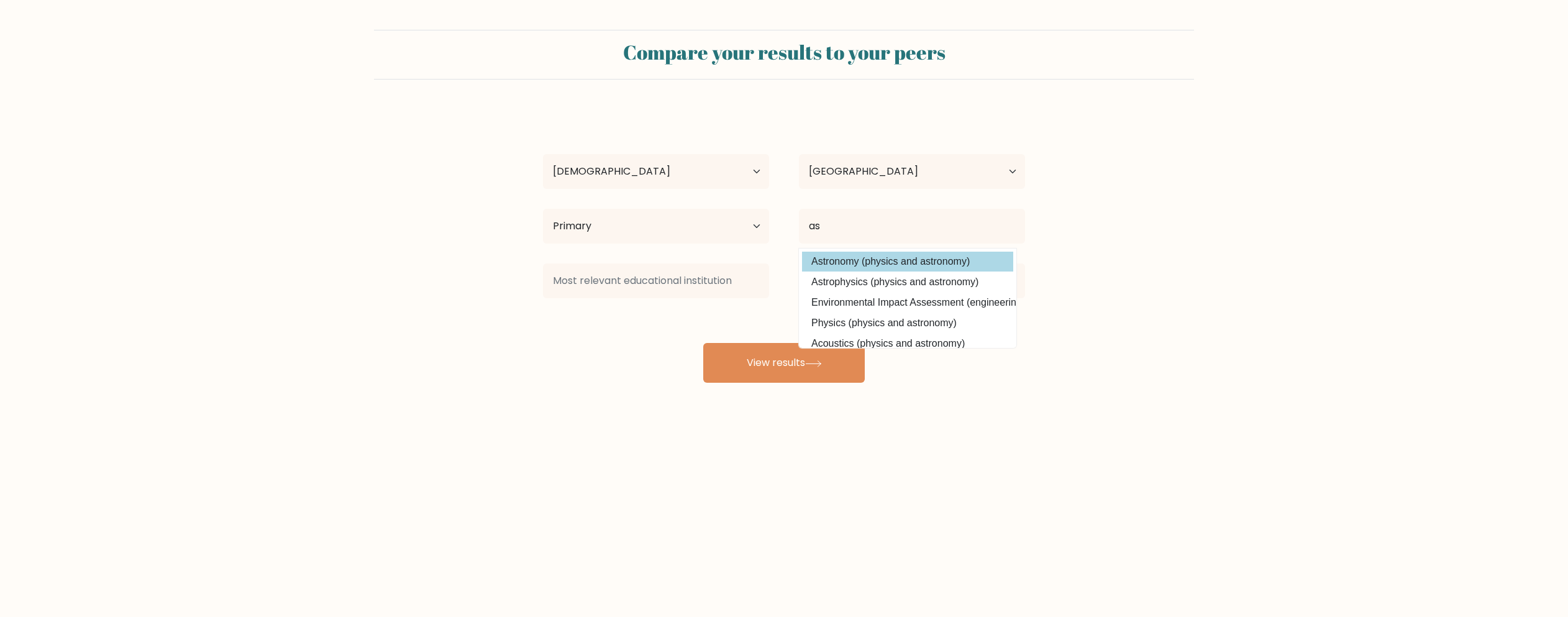
click at [835, 264] on option "Astronomy (physics and astronomy)" at bounding box center [907, 262] width 211 height 20
type input "Astronomy"
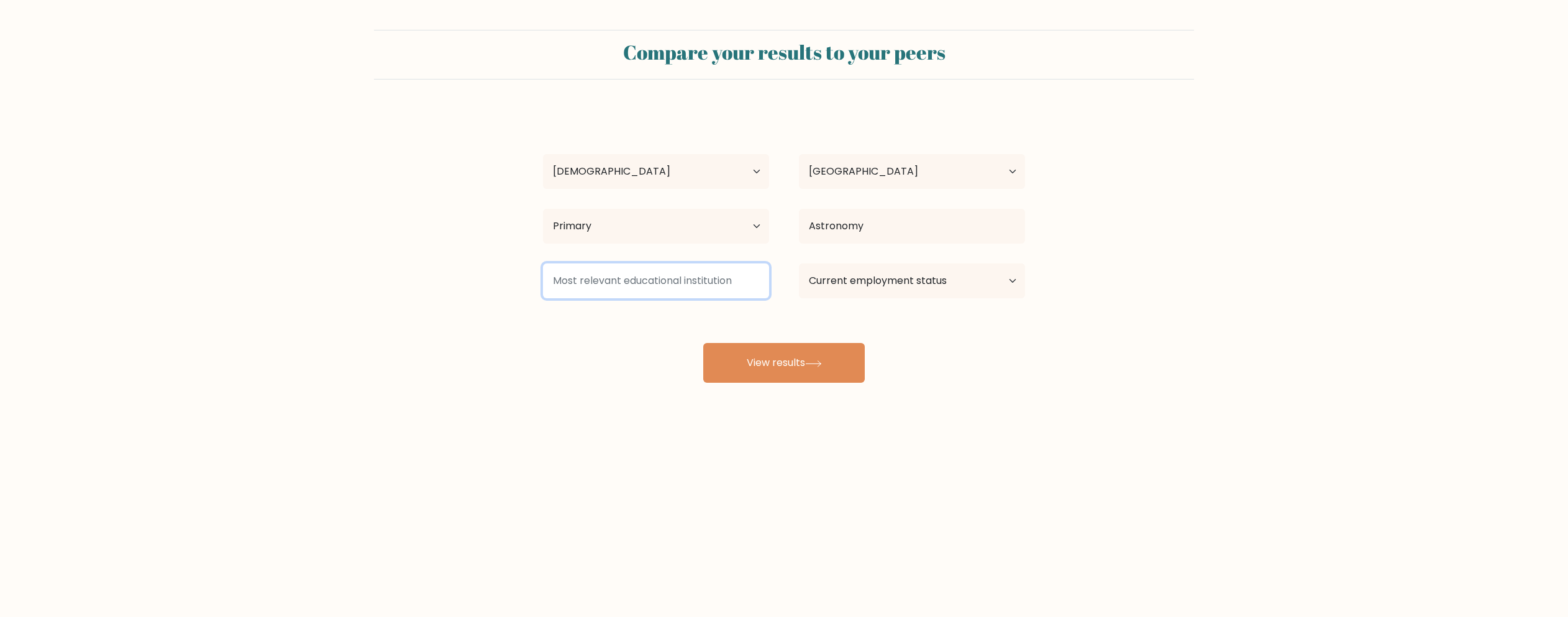
click at [698, 275] on input at bounding box center [656, 281] width 226 height 35
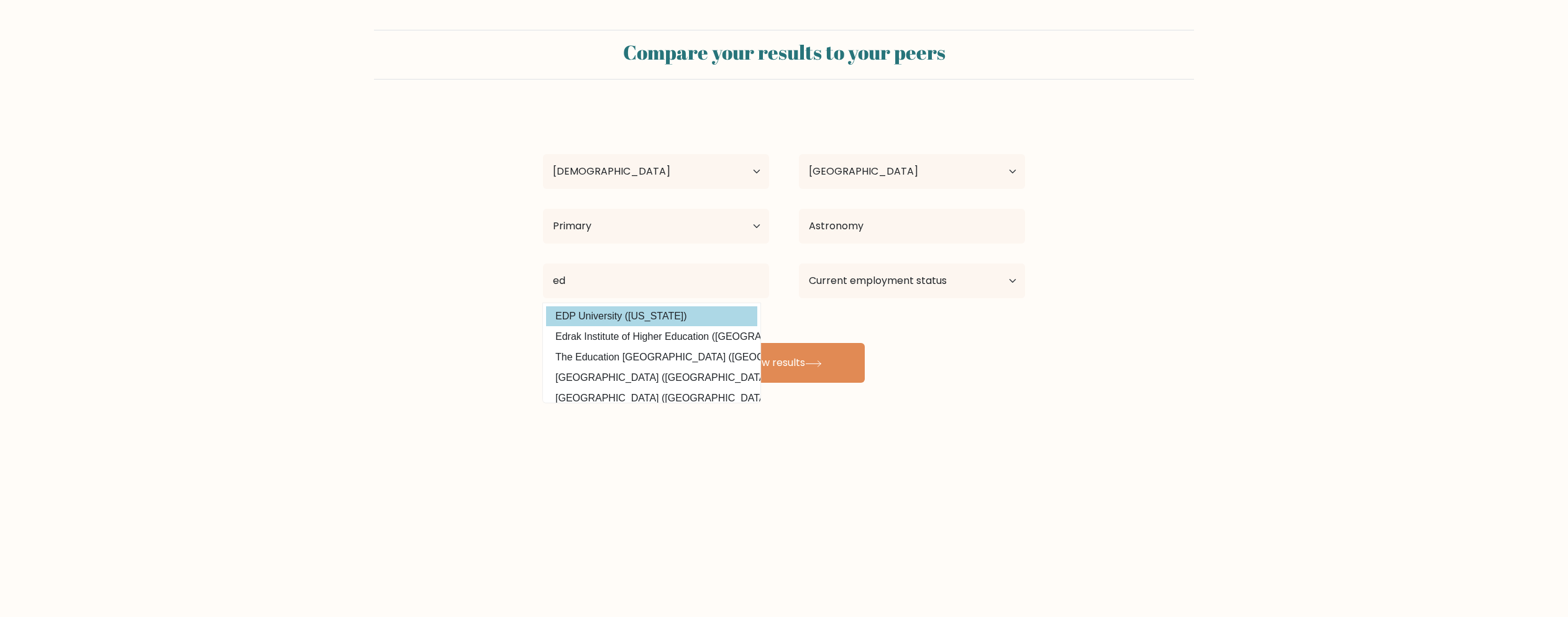
click at [667, 314] on option "EDP University (Puerto Rico)" at bounding box center [652, 316] width 211 height 20
type input "EDP University"
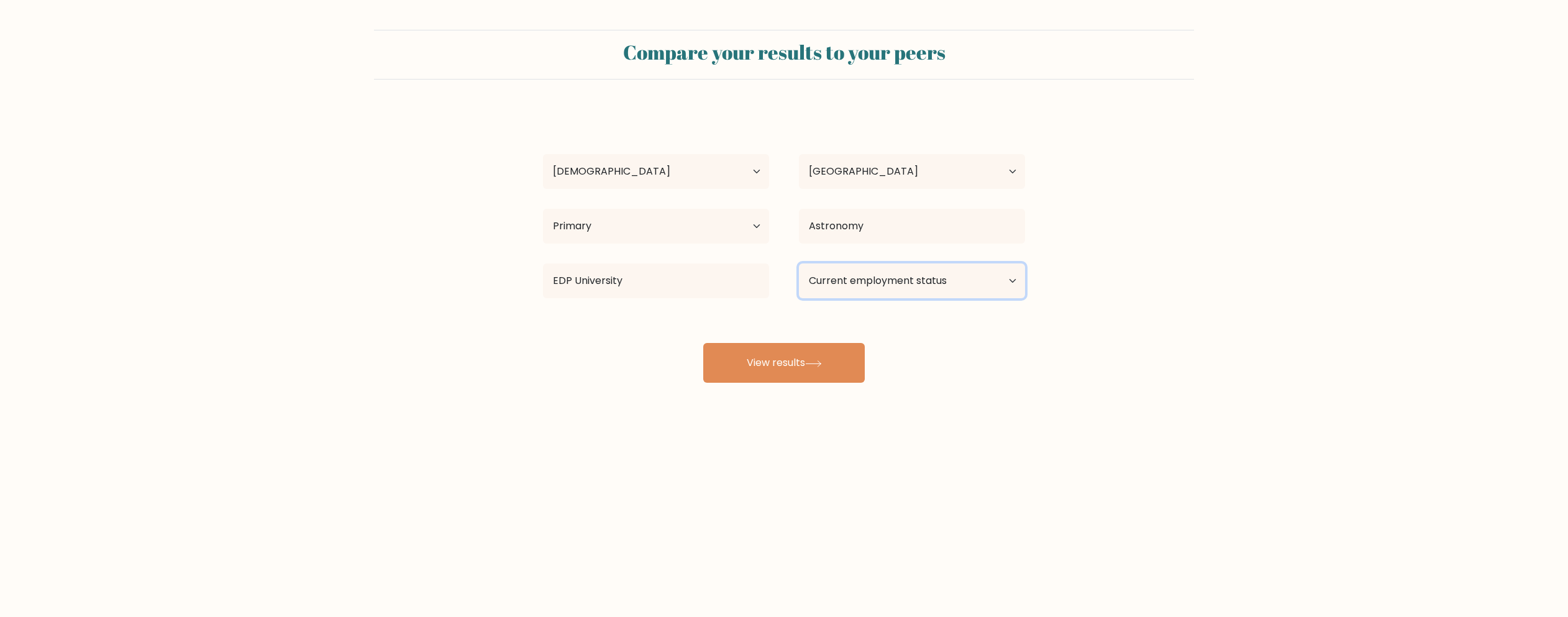
click at [868, 287] on select "Current employment status Employed Student Retired Other / prefer not to answer" at bounding box center [912, 281] width 226 height 35
select select "student"
click at [799, 264] on select "Current employment status Employed Student Retired Other / prefer not to answer" at bounding box center [912, 281] width 226 height 35
click at [812, 357] on button "View results" at bounding box center [784, 363] width 161 height 40
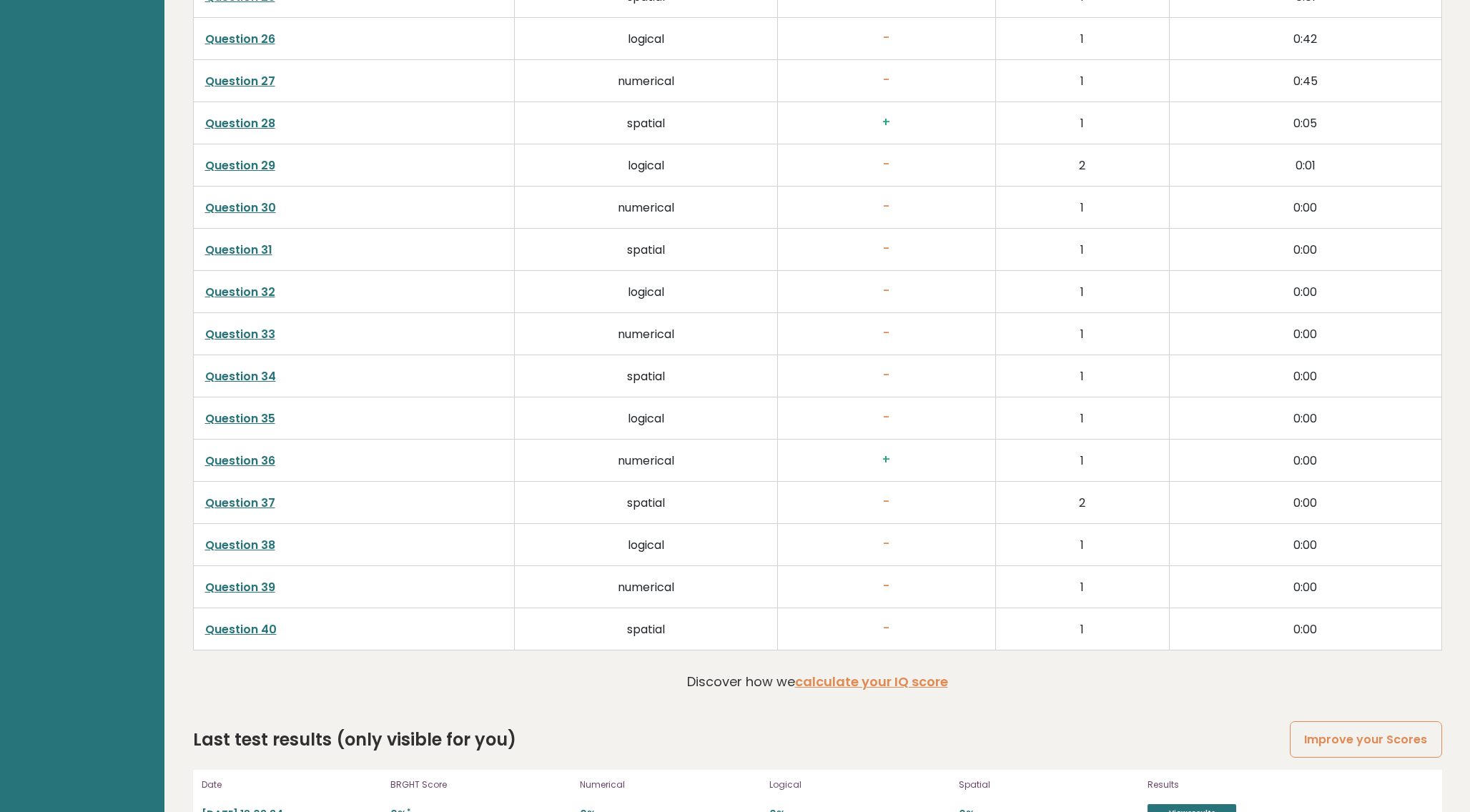
scroll to position [3588, 0]
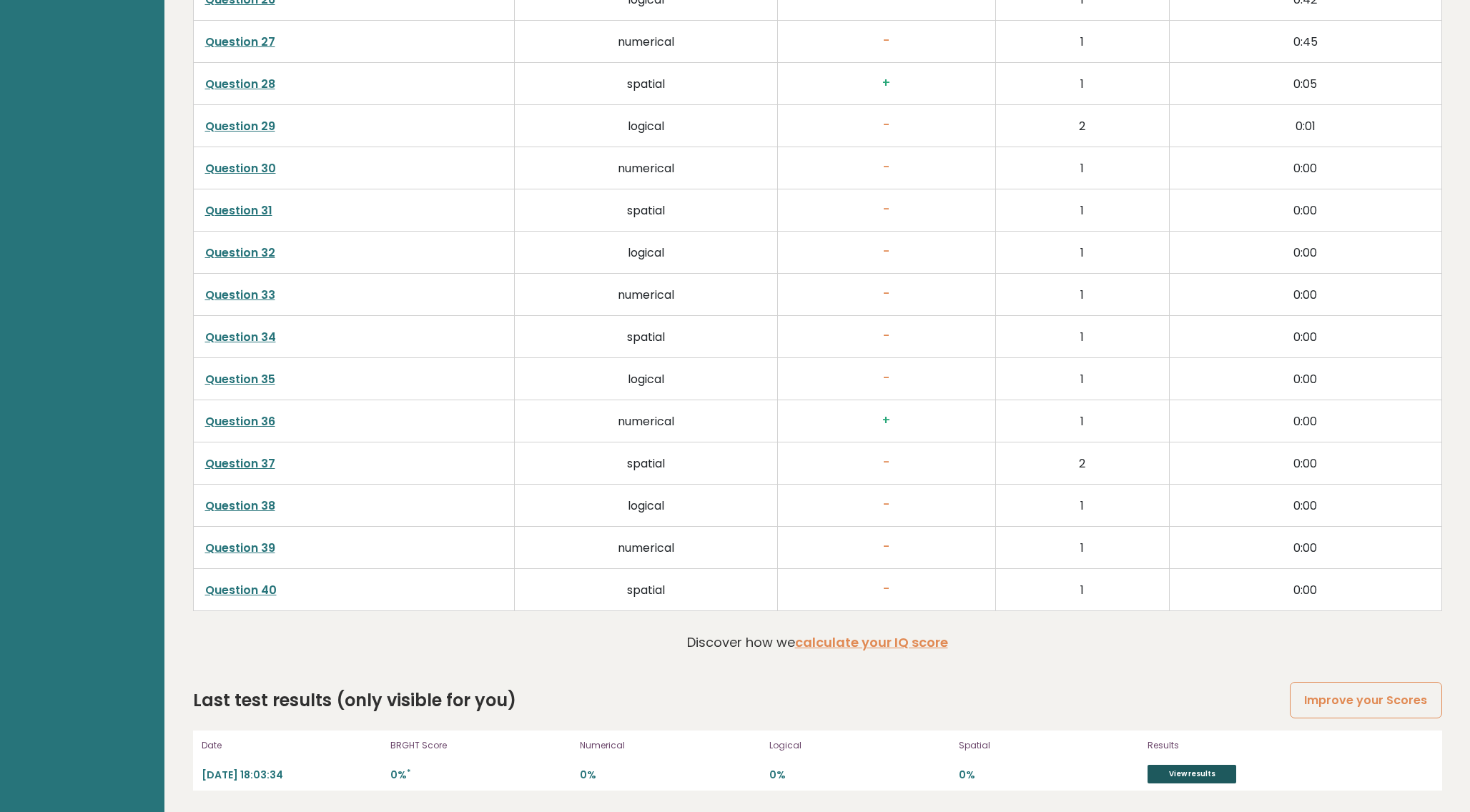
click at [1182, 710] on link "View results" at bounding box center [1192, 774] width 89 height 19
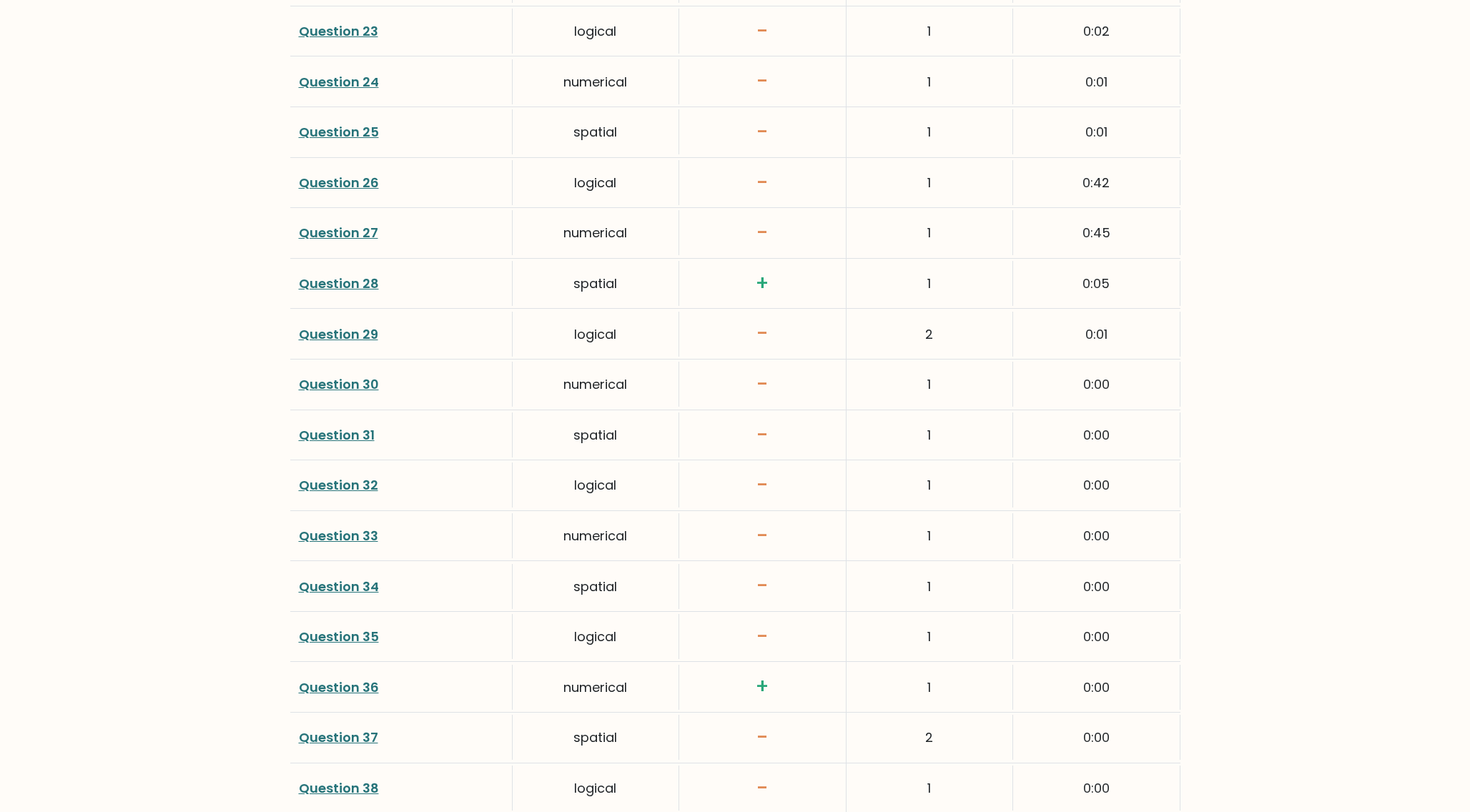
scroll to position [3500, 0]
